Goal: Task Accomplishment & Management: Use online tool/utility

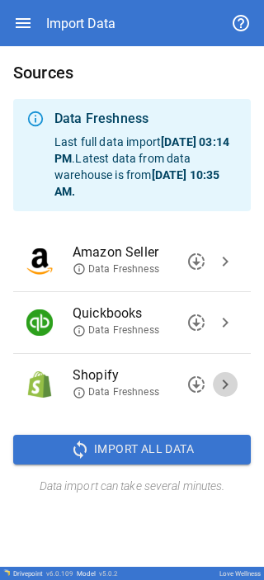
click at [236, 388] on button "chevron_right" at bounding box center [225, 384] width 25 height 25
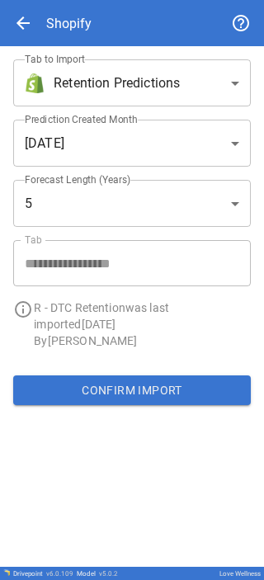
click at [171, 94] on body "**********" at bounding box center [132, 290] width 264 height 580
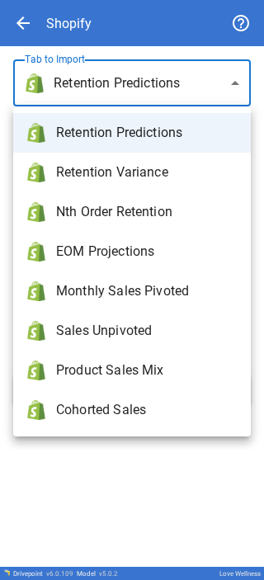
click at [110, 289] on span "Monthly Sales Pivoted" at bounding box center [146, 291] width 181 height 20
type input "**********"
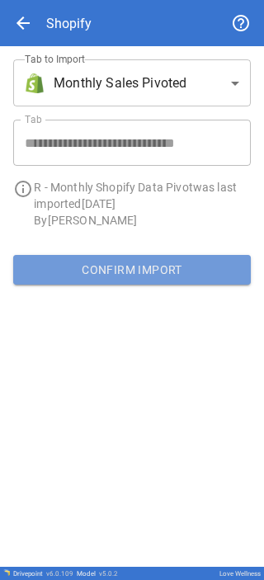
click at [109, 273] on button "Confirm Import" at bounding box center [131, 270] width 237 height 30
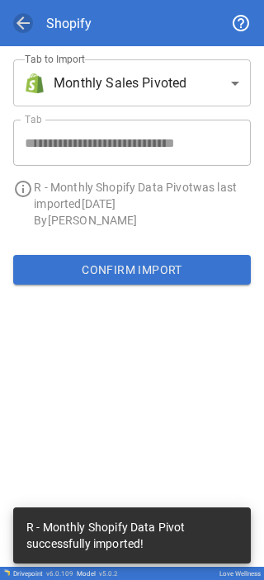
click at [15, 20] on span "arrow_back" at bounding box center [23, 23] width 20 height 20
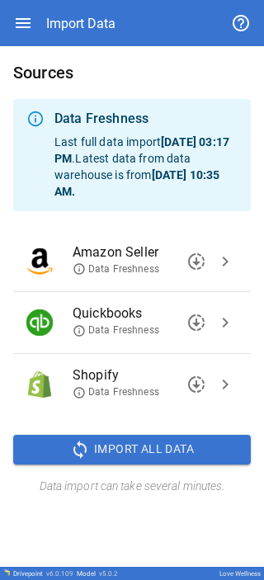
click at [83, 332] on icon at bounding box center [78, 330] width 11 height 11
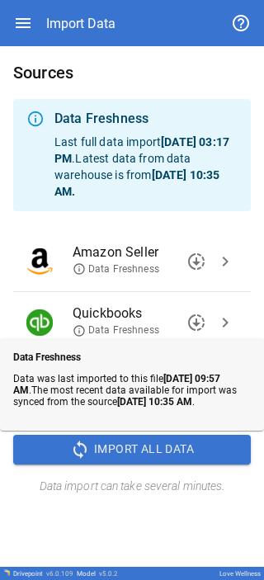
click at [82, 329] on icon at bounding box center [79, 330] width 13 height 13
click at [81, 329] on icon at bounding box center [79, 330] width 13 height 13
click at [80, 326] on icon at bounding box center [78, 330] width 11 height 11
click at [141, 280] on p "Data Freshness" at bounding box center [142, 271] width 139 height 18
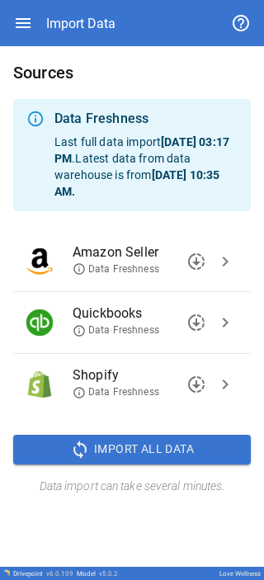
click at [81, 339] on p "Data Freshness" at bounding box center [142, 332] width 139 height 18
click at [77, 327] on icon at bounding box center [79, 330] width 13 height 13
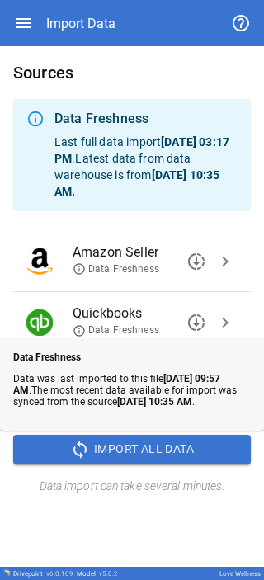
click at [76, 329] on icon at bounding box center [79, 330] width 13 height 13
click at [78, 329] on icon at bounding box center [79, 330] width 13 height 13
click at [83, 266] on icon at bounding box center [78, 269] width 11 height 11
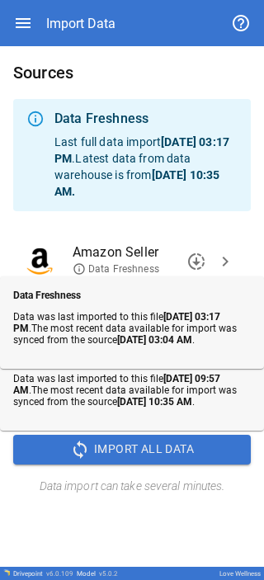
click at [105, 284] on div "Data Freshness Data was last imported to this file Sep 15, 2025 03:17 PM . The …" at bounding box center [132, 322] width 264 height 92
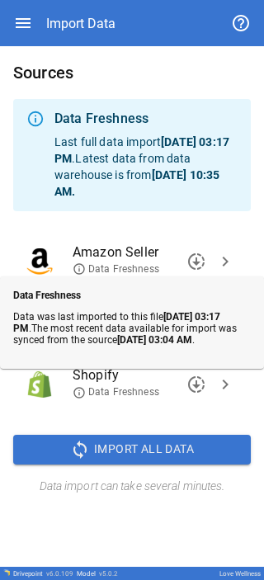
click at [85, 269] on icon at bounding box center [79, 268] width 13 height 13
click at [82, 269] on icon at bounding box center [79, 268] width 13 height 13
click at [82, 395] on icon at bounding box center [79, 392] width 13 height 13
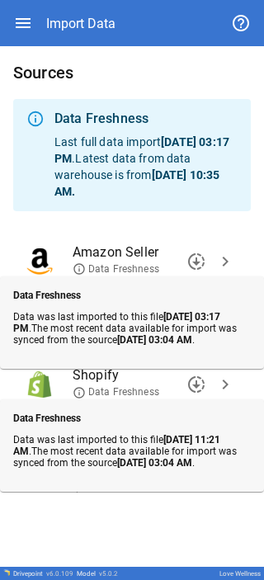
click at [82, 395] on icon at bounding box center [79, 392] width 13 height 13
click at [86, 264] on span "Data Freshness" at bounding box center [116, 269] width 87 height 14
click at [227, 259] on span "chevron_right" at bounding box center [225, 261] width 20 height 20
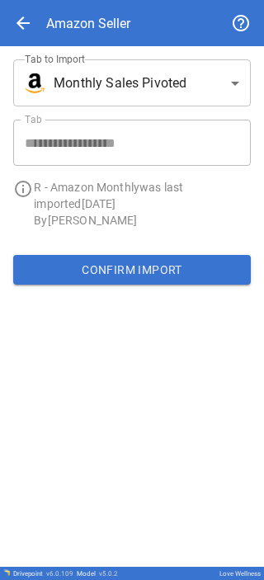
click at [18, 19] on span "arrow_back" at bounding box center [23, 23] width 20 height 20
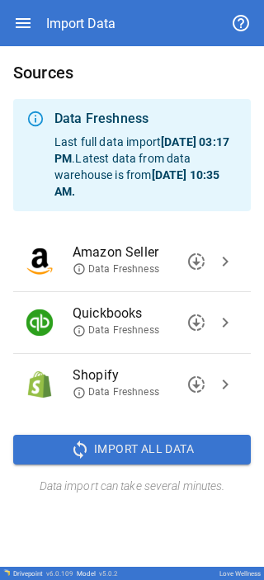
click at [79, 330] on icon at bounding box center [79, 330] width 13 height 13
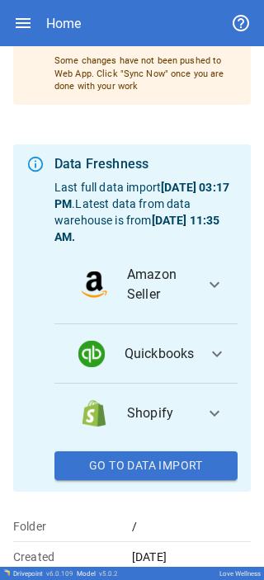
scroll to position [165, 0]
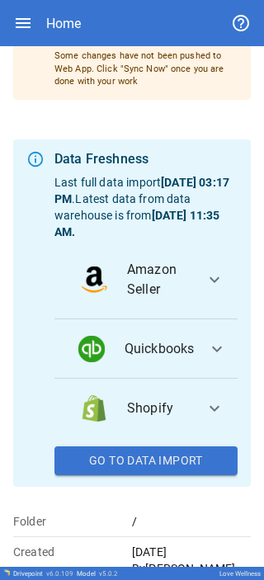
click at [86, 8] on span "Quickbooks" at bounding box center [160, 349] width 70 height 20
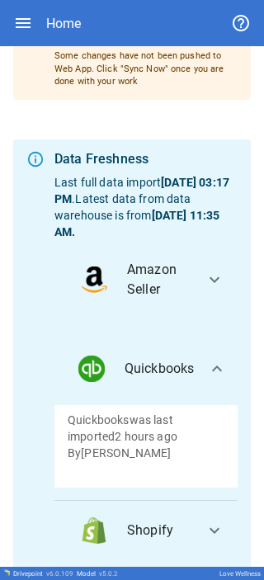
click at [86, 8] on span "Quickbooks" at bounding box center [160, 369] width 70 height 20
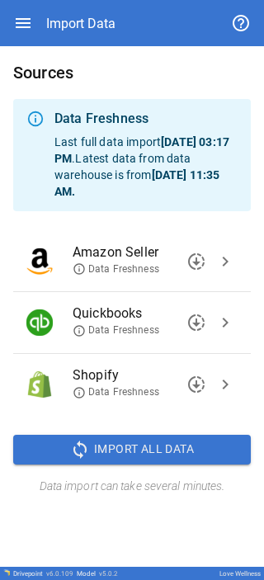
click at [77, 8] on icon at bounding box center [79, 330] width 13 height 13
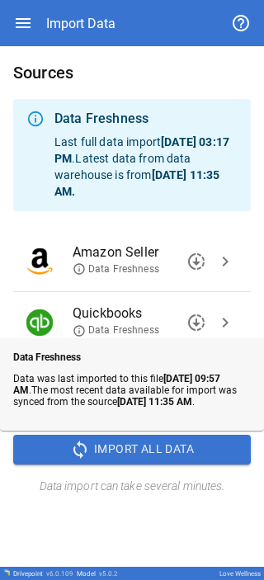
click at [77, 8] on icon at bounding box center [79, 330] width 13 height 13
click at [86, 8] on span "chevron_right" at bounding box center [225, 322] width 20 height 20
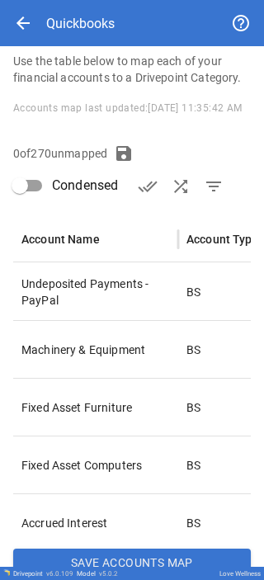
scroll to position [230, 0]
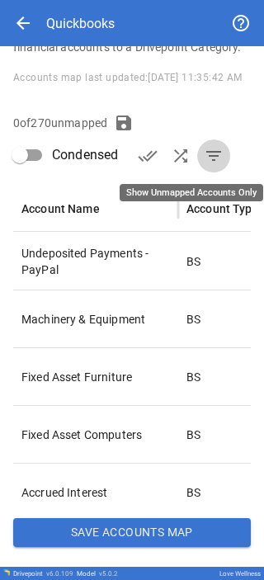
click at [86, 8] on span "filter_list" at bounding box center [214, 156] width 20 height 20
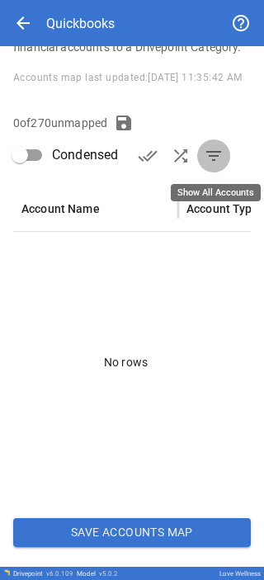
click at [86, 8] on span "filter_list" at bounding box center [214, 156] width 20 height 20
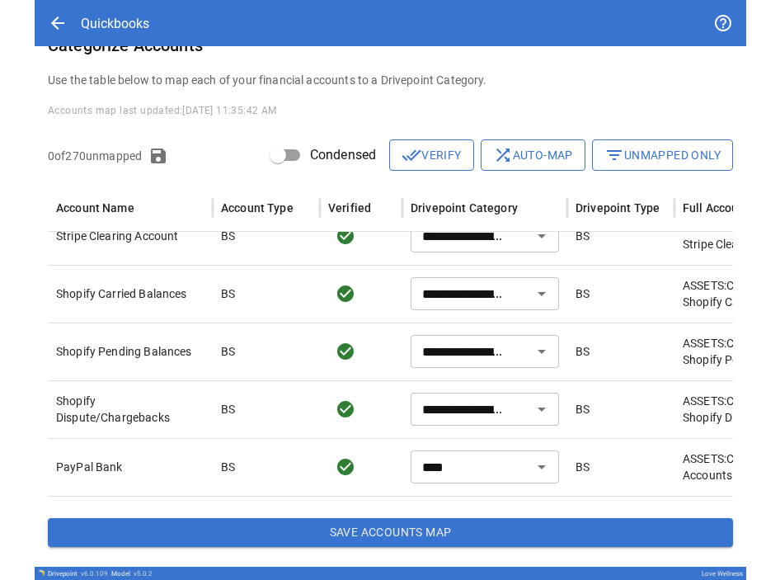
scroll to position [80, 0]
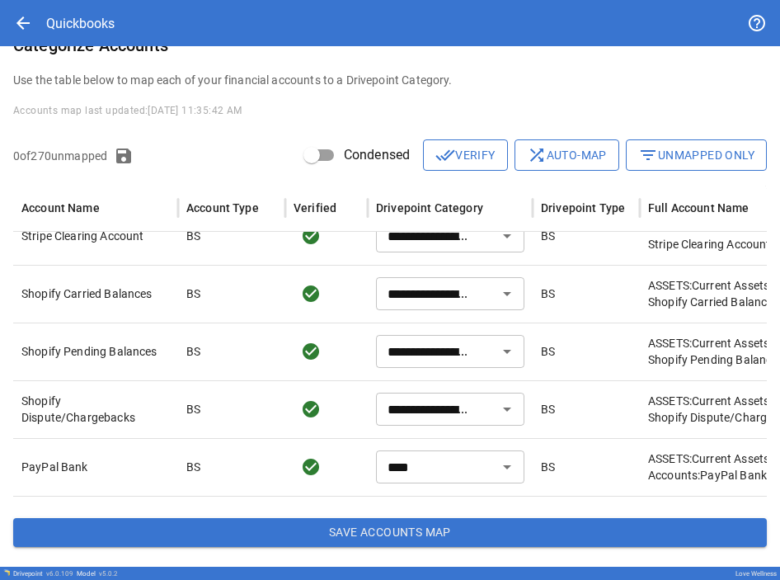
click at [86, 8] on button "filter_list Unmapped Only" at bounding box center [696, 154] width 141 height 31
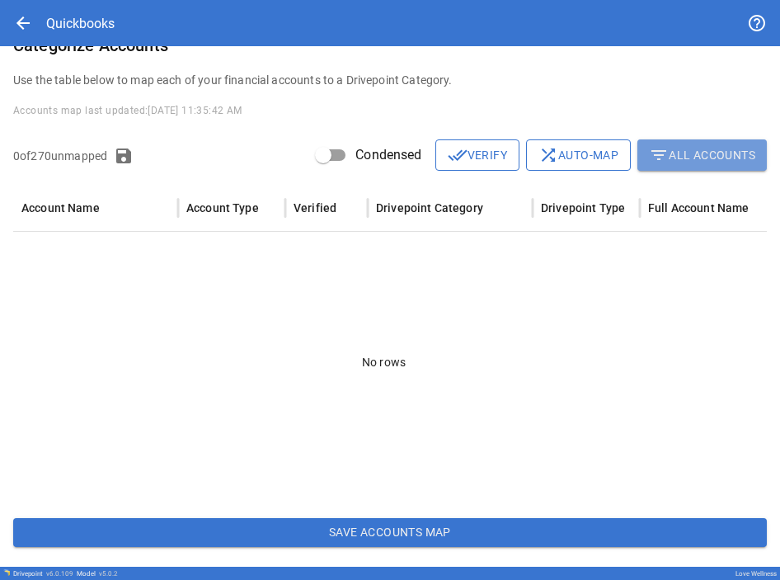
click at [86, 8] on button "filter_list All Accounts" at bounding box center [701, 154] width 129 height 31
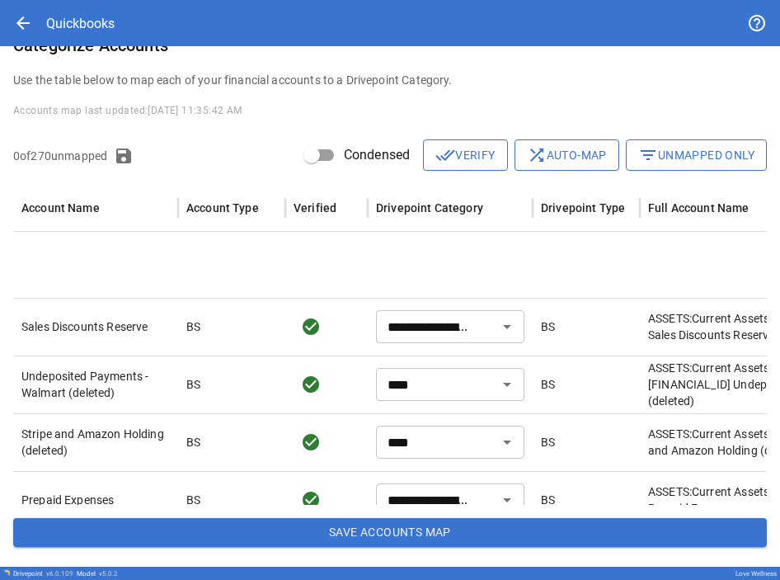
type input "****"
type input "**********"
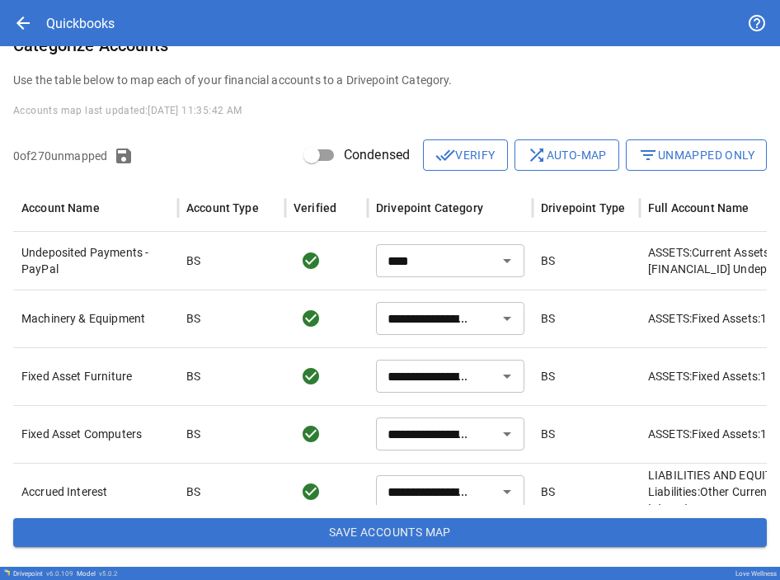
click at [86, 8] on button "Save Accounts Map" at bounding box center [390, 533] width 754 height 30
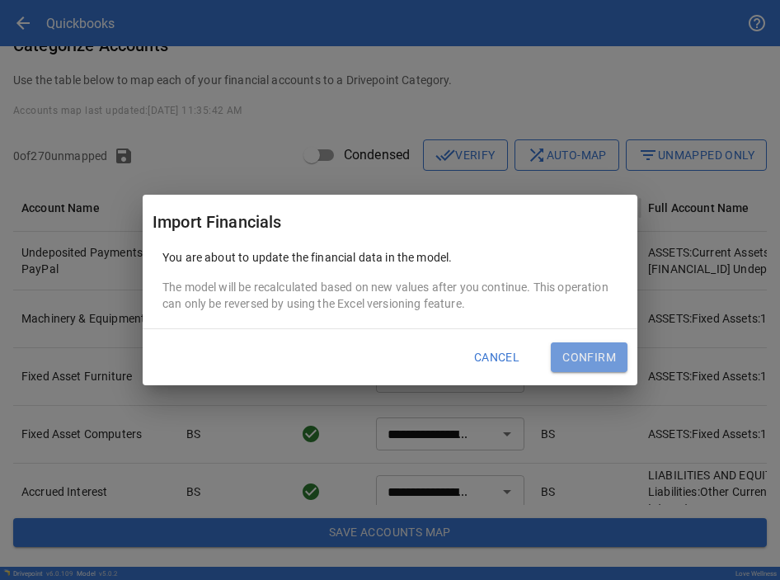
click at [86, 8] on button "Confirm" at bounding box center [589, 357] width 77 height 30
